Goal: Task Accomplishment & Management: Manage account settings

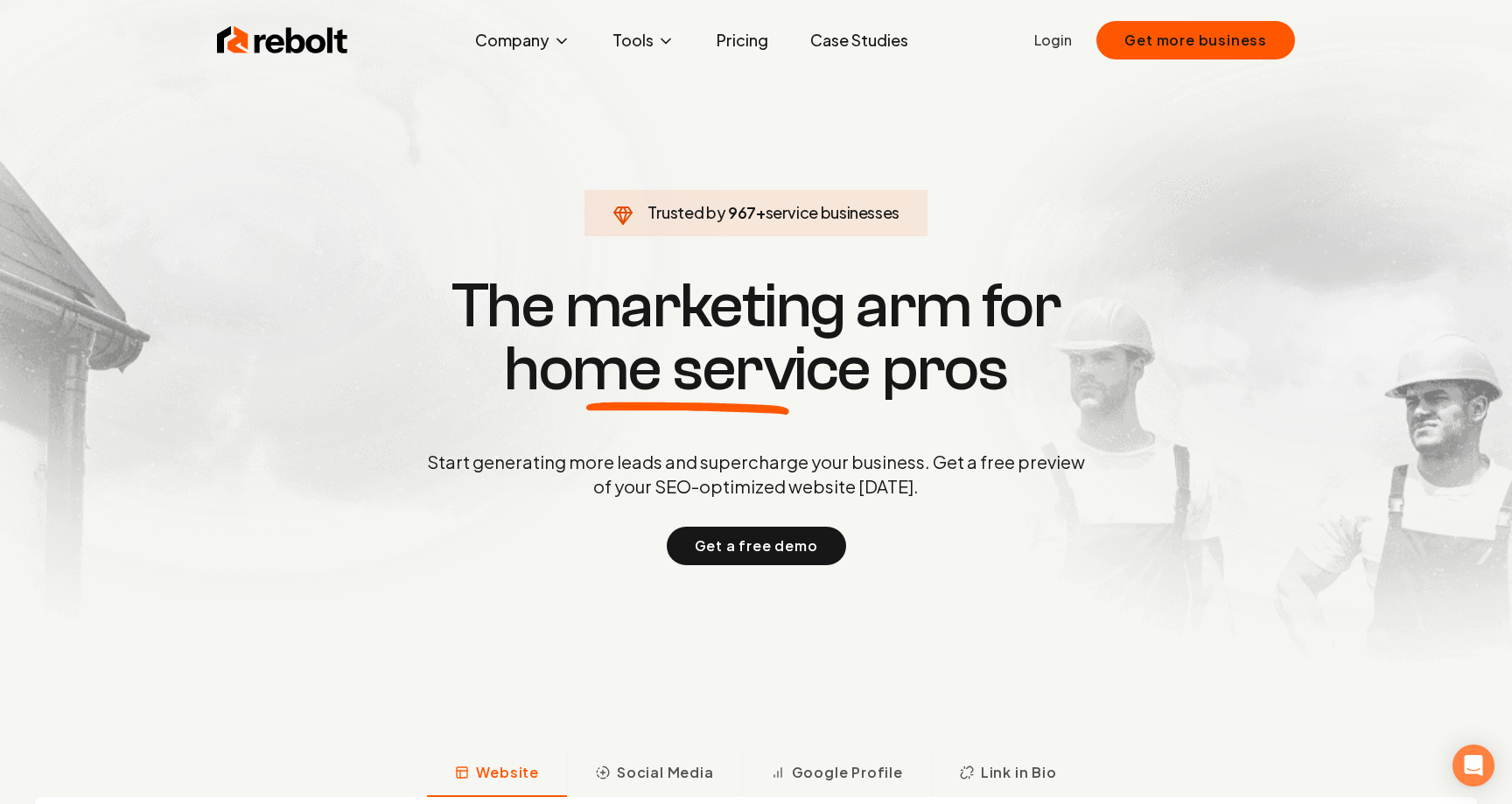
click at [1063, 38] on link "Login" at bounding box center [1053, 40] width 38 height 21
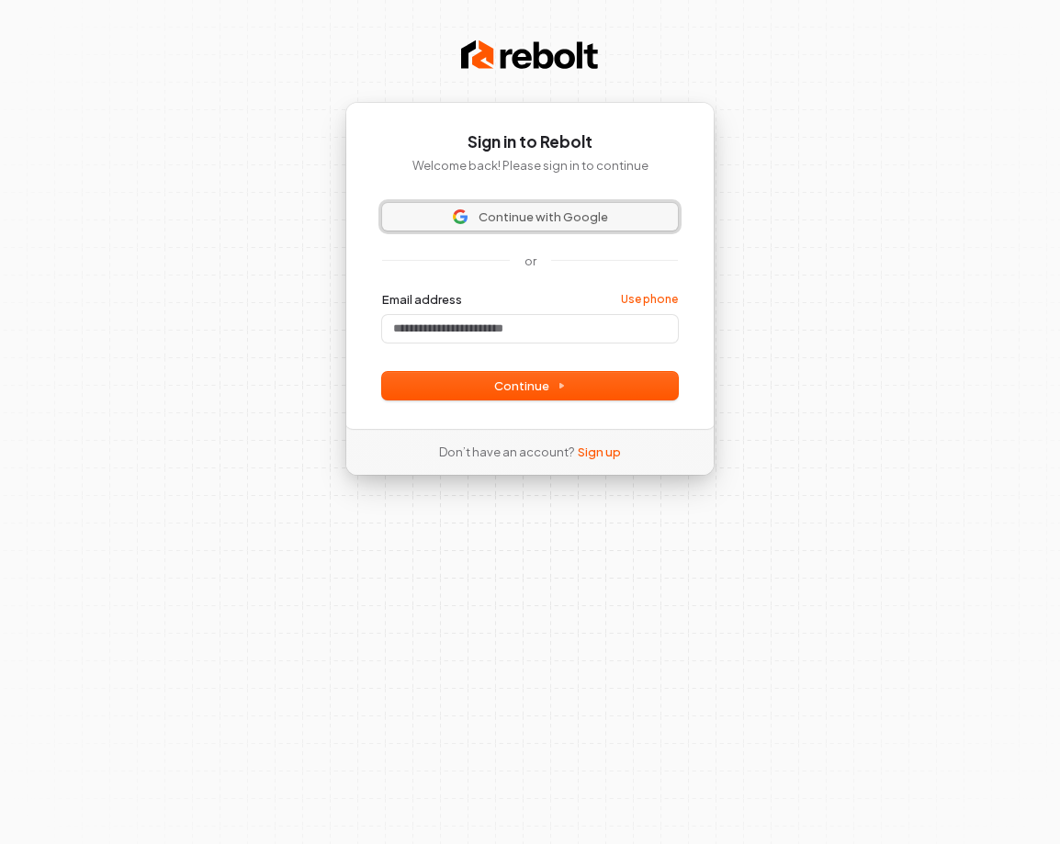
click at [425, 210] on span "Continue with Google" at bounding box center [530, 217] width 274 height 17
